Goal: Information Seeking & Learning: Learn about a topic

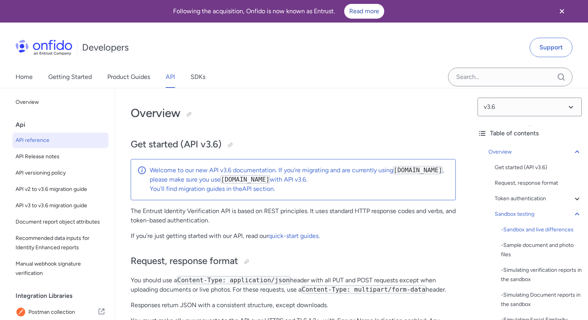
select select "http"
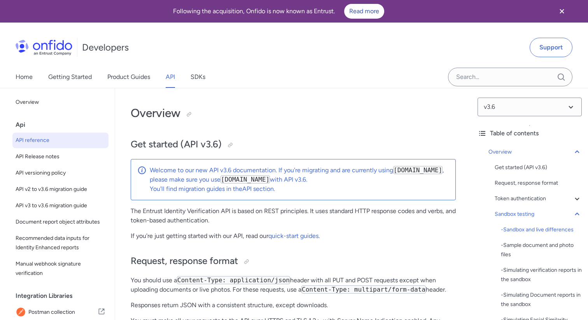
select select "http"
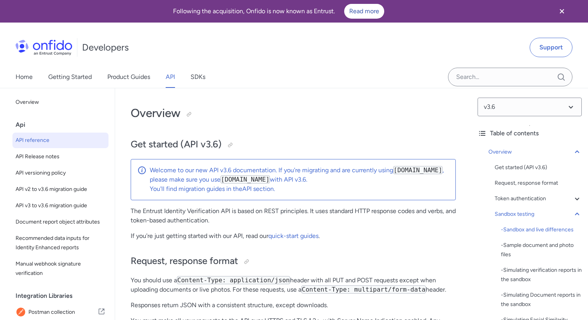
select select "http"
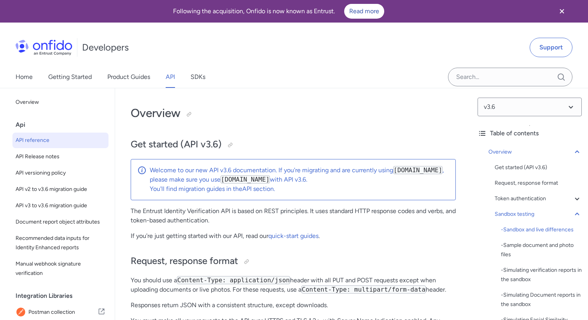
select select "http"
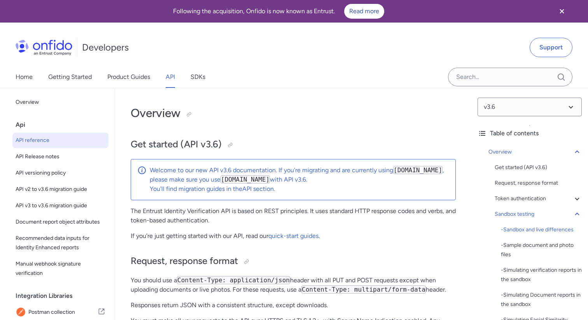
select select "http"
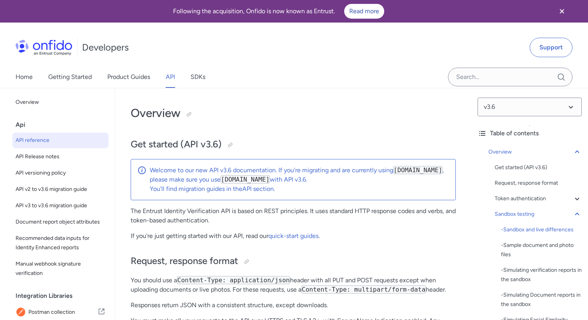
select select "http"
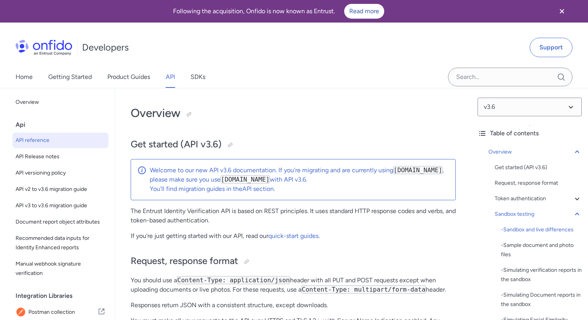
select select "http"
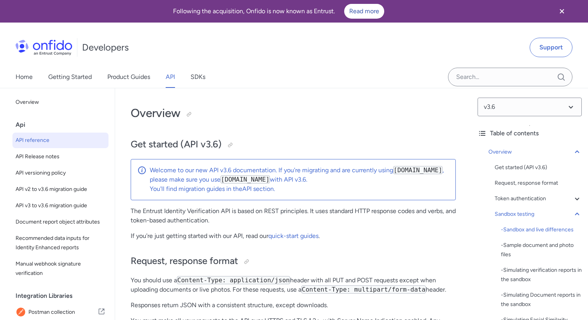
select select "http"
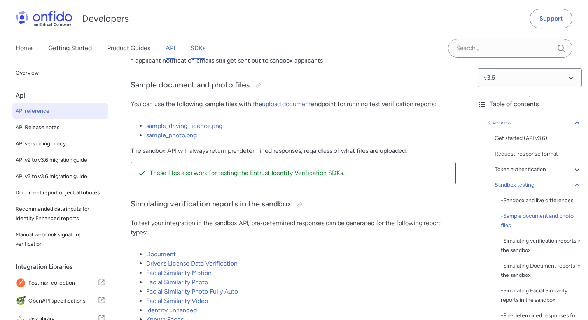
click at [200, 51] on link "SDKs" at bounding box center [198, 48] width 15 height 22
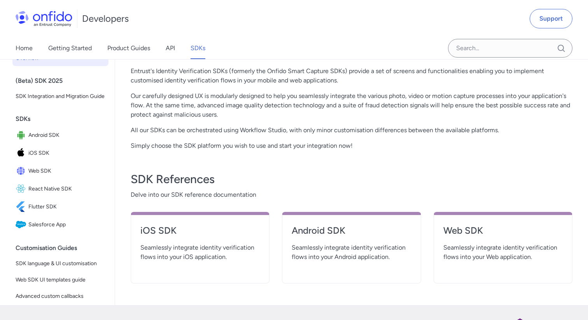
scroll to position [198, 0]
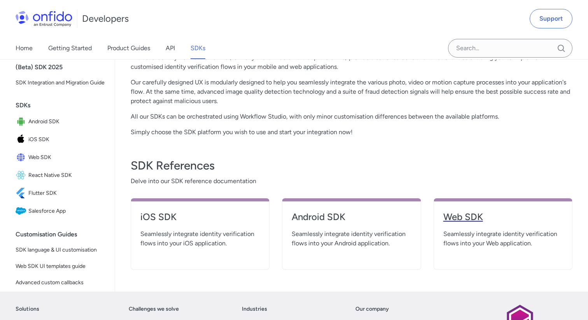
click at [480, 217] on h4 "Web SDK" at bounding box center [502, 217] width 119 height 12
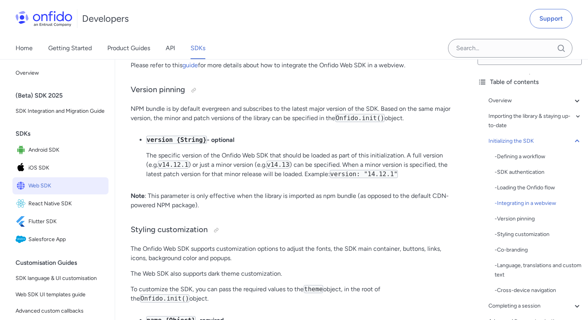
scroll to position [2452, 0]
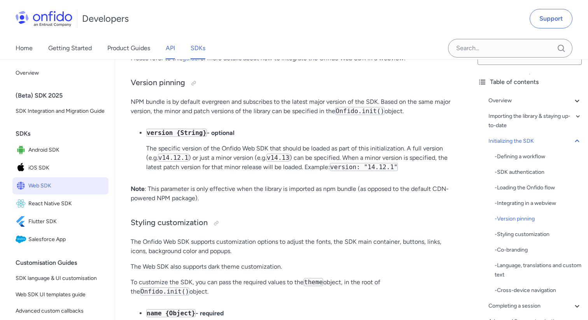
click at [168, 49] on link "API" at bounding box center [170, 48] width 9 height 22
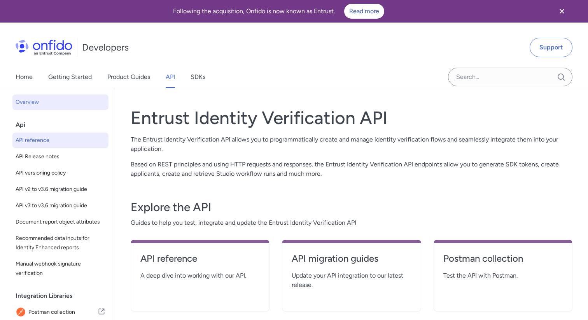
click at [53, 143] on span "API reference" at bounding box center [61, 140] width 90 height 9
select select "http"
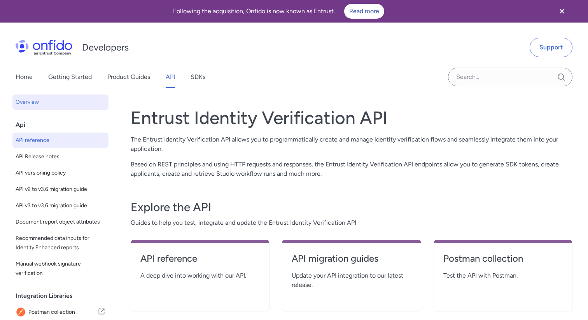
select select "http"
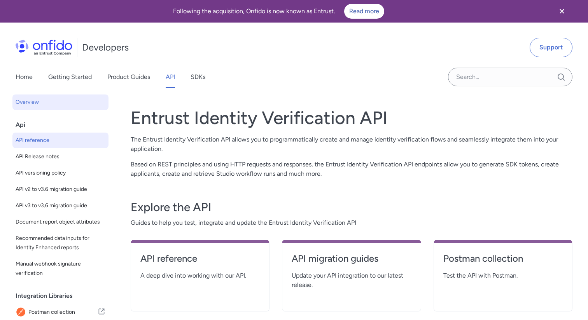
select select "http"
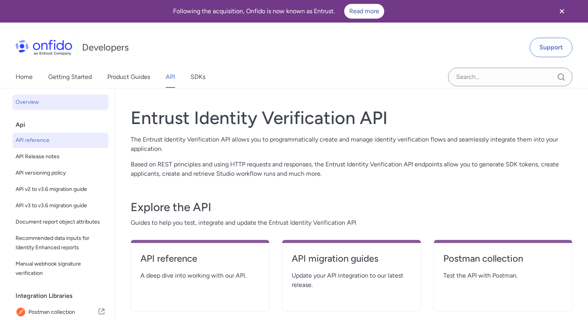
select select "http"
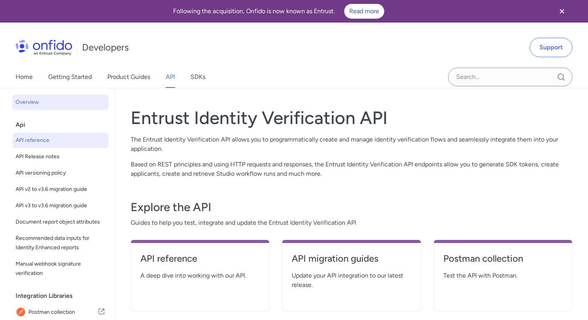
select select "http"
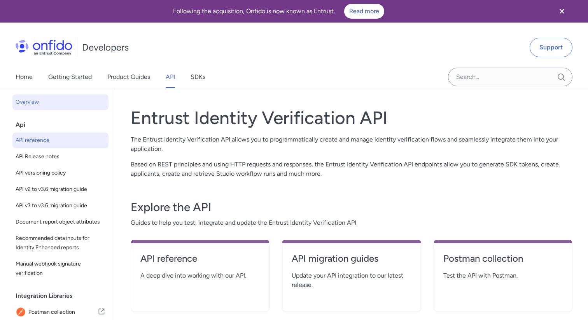
select select "http"
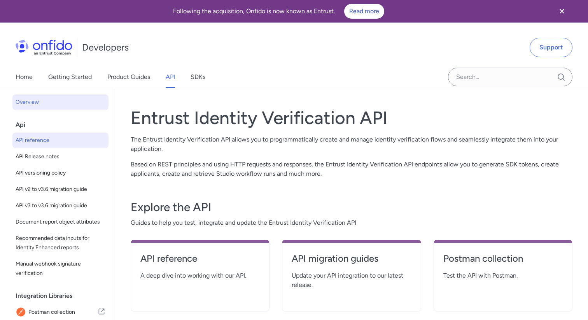
select select "http"
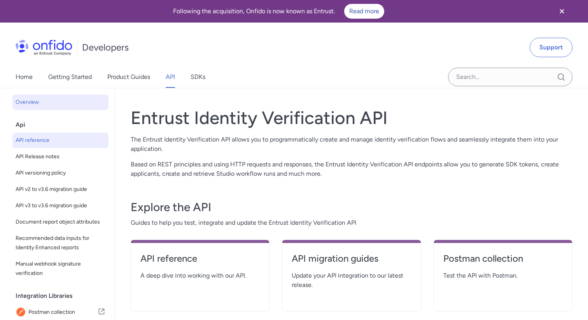
select select "http"
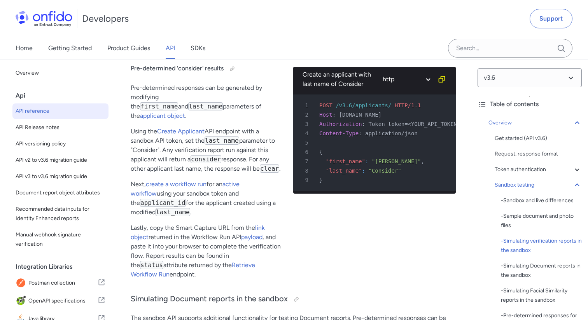
scroll to position [1855, 0]
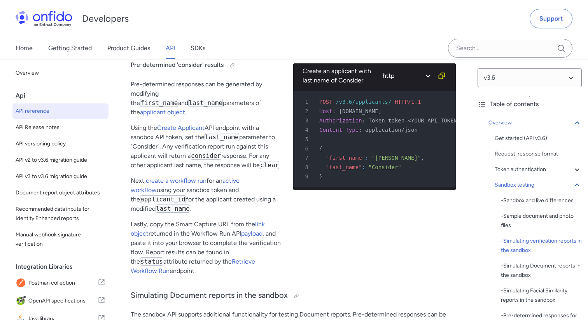
click at [148, 144] on p "Using the Create Applicant API endpoint with a sandbox API token, set the last_…" at bounding box center [206, 146] width 150 height 47
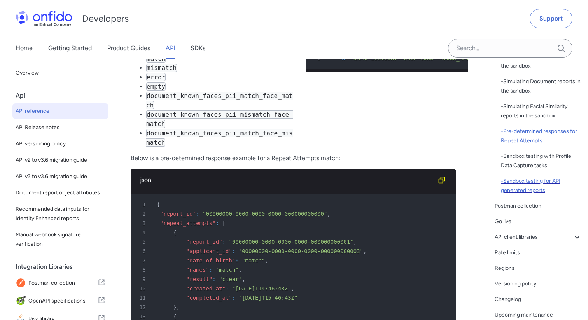
scroll to position [217, 0]
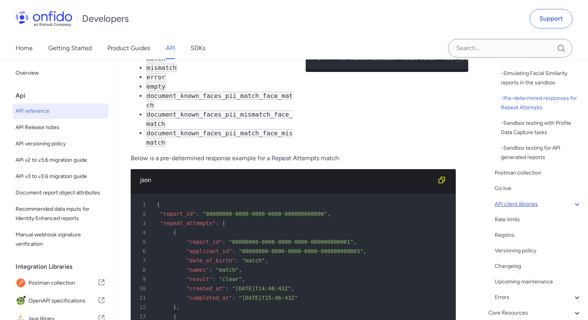
click at [580, 203] on icon at bounding box center [576, 203] width 9 height 9
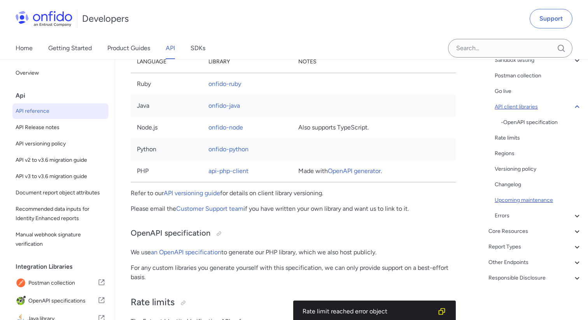
scroll to position [5924, 0]
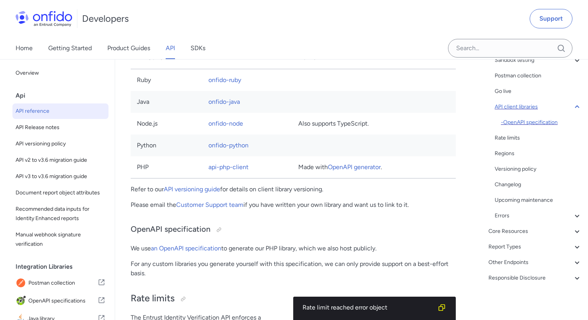
click at [523, 123] on div "- OpenAPI specification" at bounding box center [541, 122] width 81 height 9
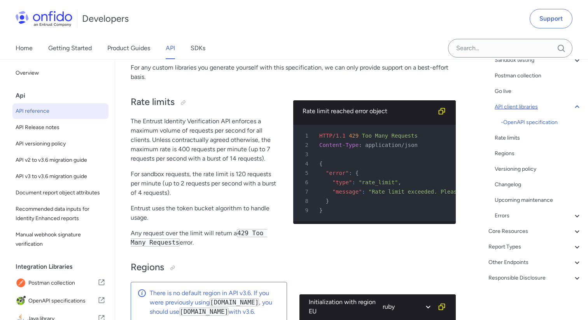
scroll to position [6138, 0]
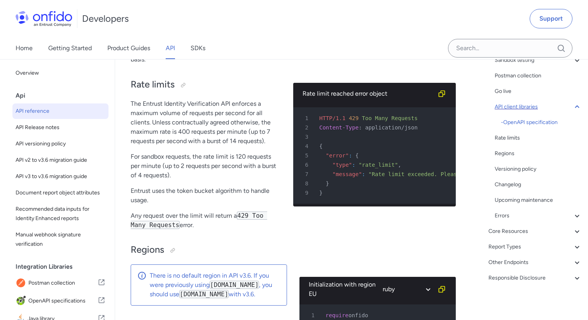
click at [189, 38] on link "an OpenAPI specification" at bounding box center [186, 34] width 70 height 7
